Goal: Information Seeking & Learning: Learn about a topic

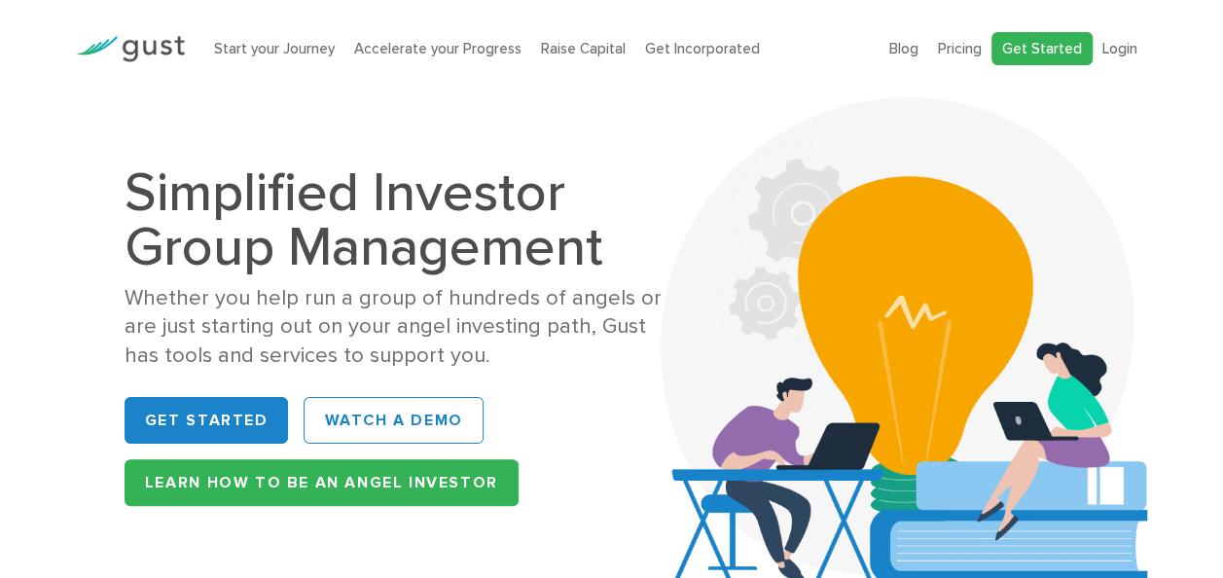
click at [1072, 49] on link "Get Started" at bounding box center [1041, 49] width 101 height 34
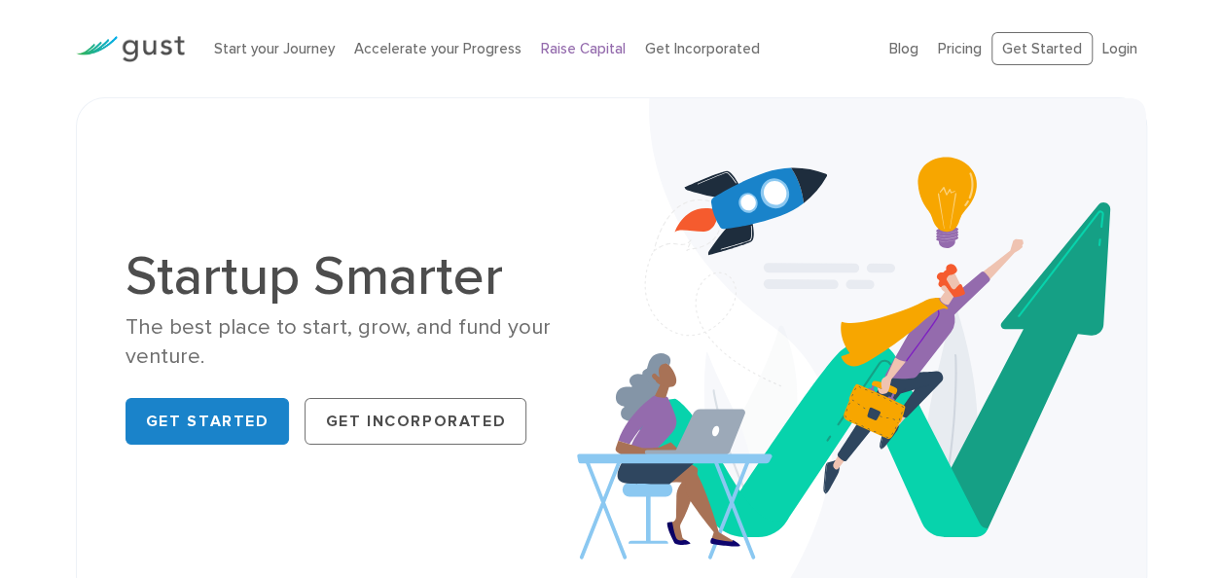
click at [583, 49] on link "Raise Capital" at bounding box center [583, 49] width 85 height 18
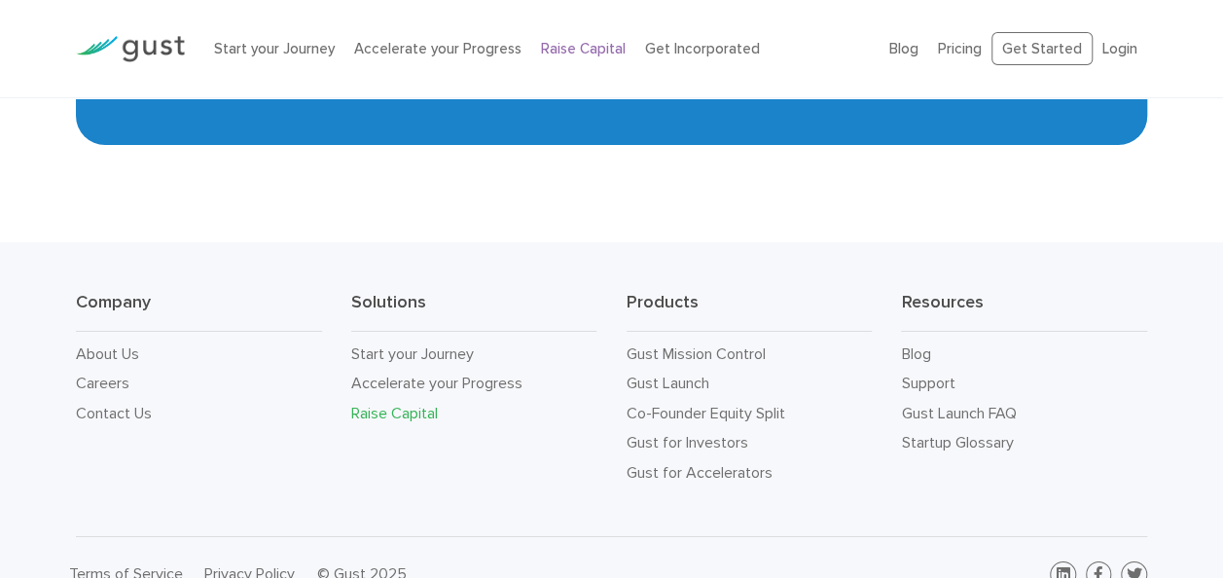
scroll to position [3308, 0]
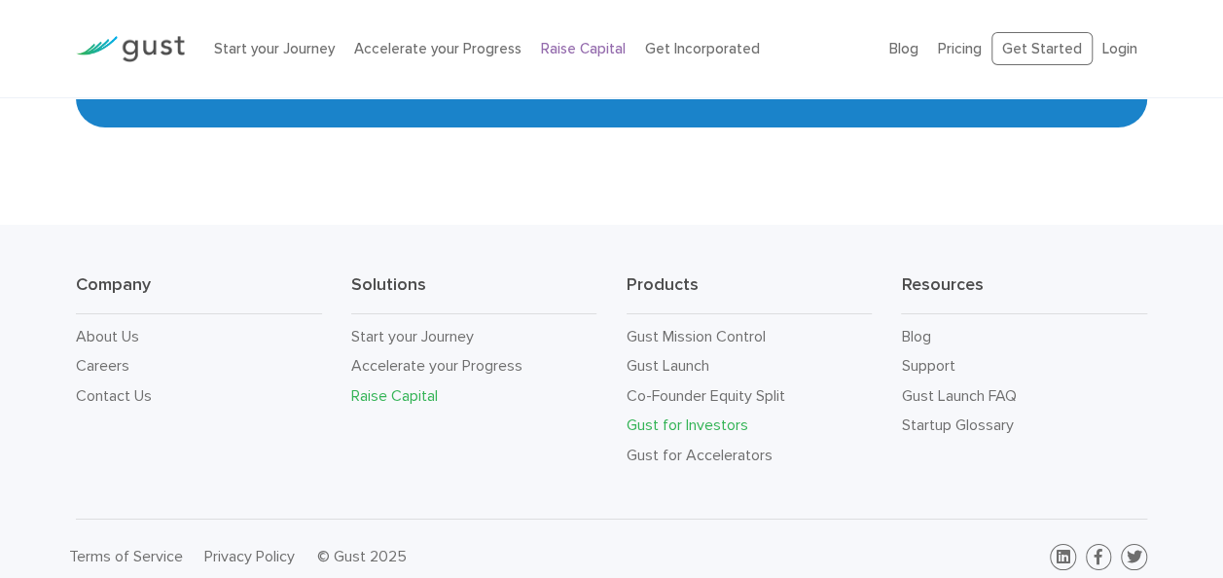
click at [689, 426] on link "Gust for Investors" at bounding box center [687, 424] width 122 height 18
click at [697, 423] on link "Gust for Investors" at bounding box center [687, 424] width 122 height 18
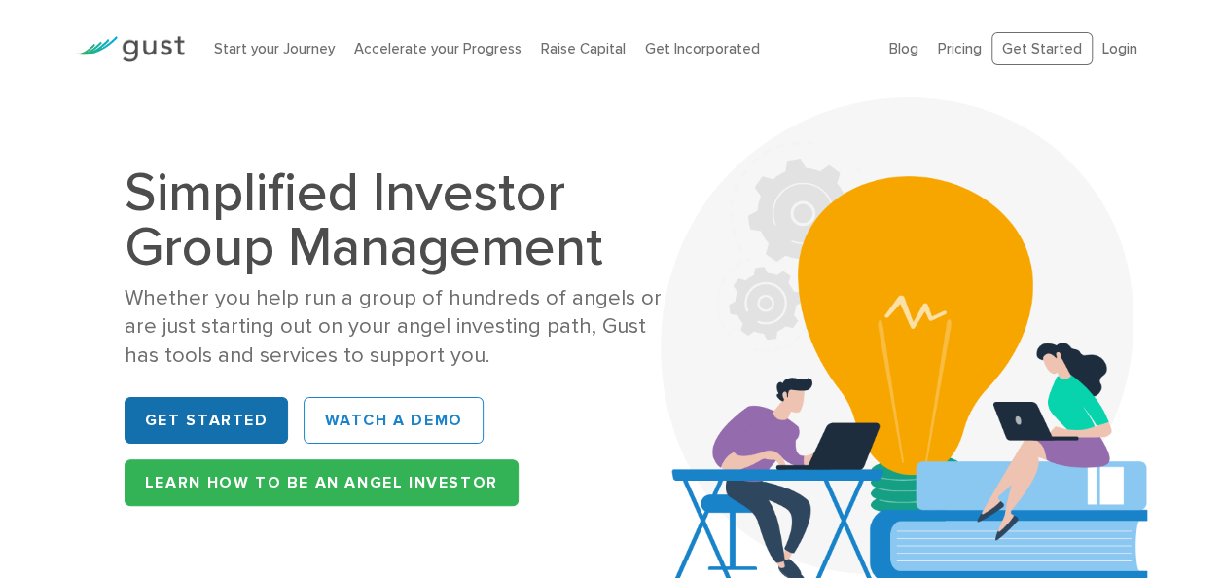
click at [224, 416] on link "Get Started" at bounding box center [207, 420] width 164 height 47
click at [220, 424] on link "Get Started" at bounding box center [207, 420] width 164 height 47
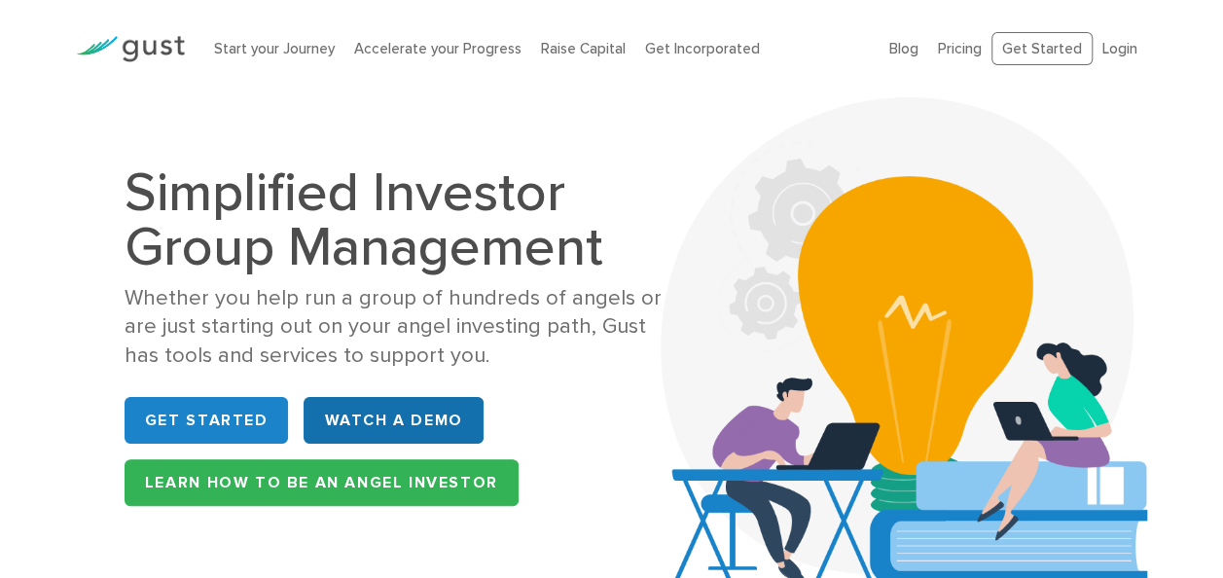
click at [339, 431] on link "WATCH A DEMO" at bounding box center [393, 420] width 179 height 47
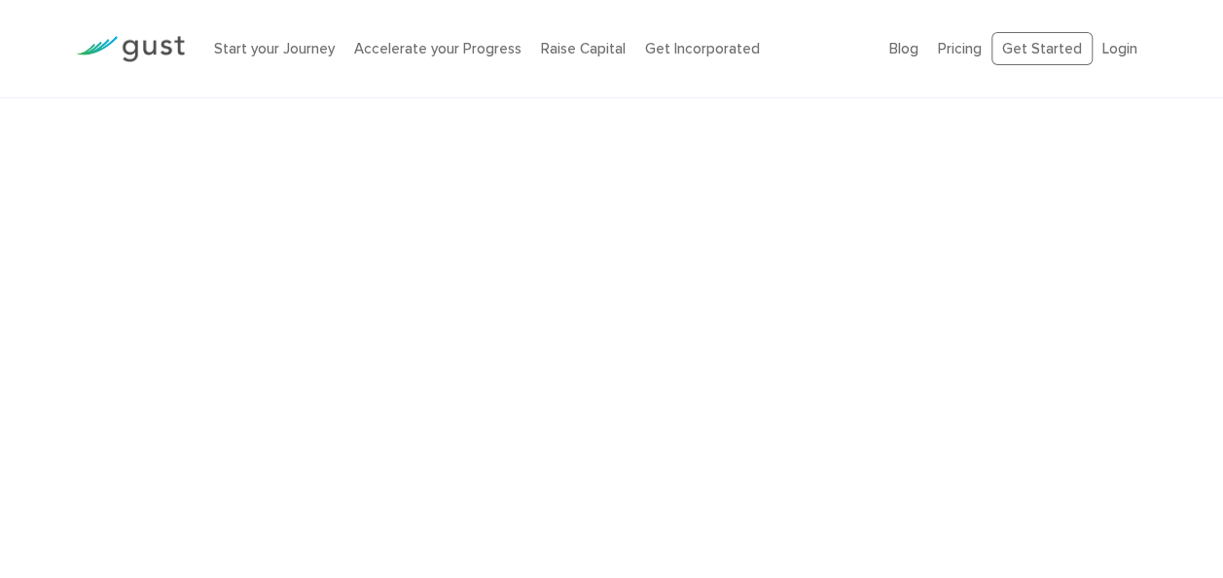
scroll to position [4005, 0]
